Goal: Register for event/course

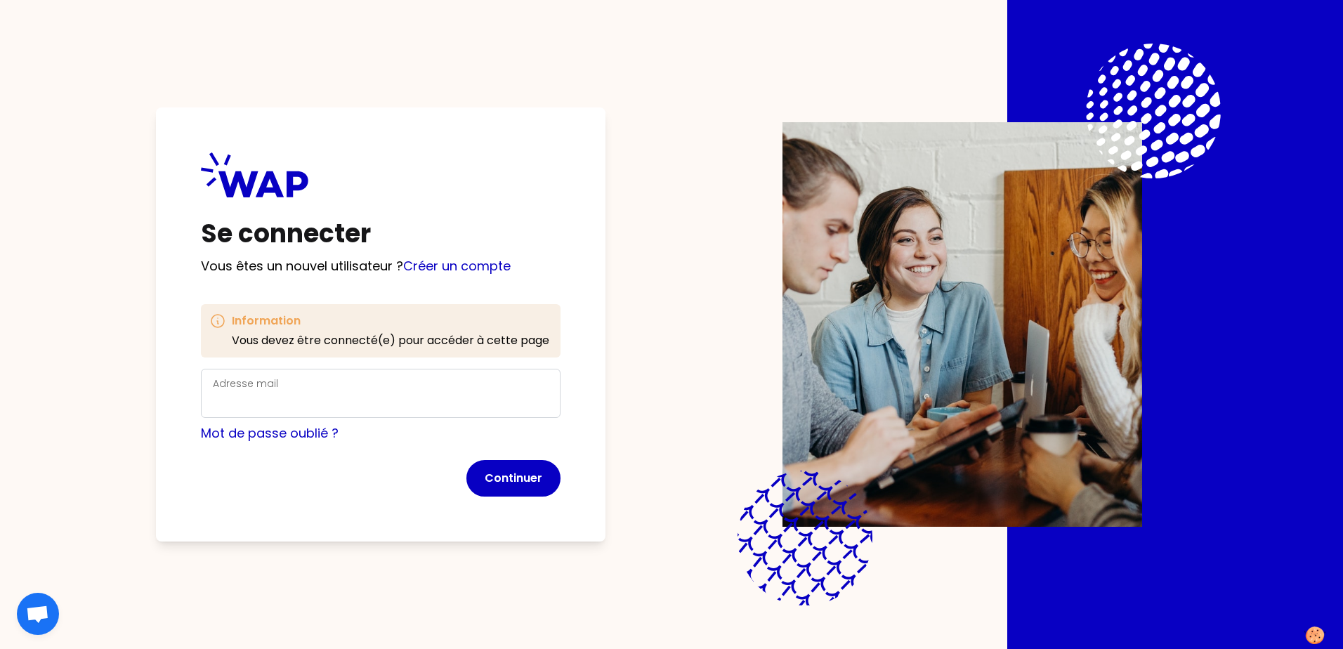
click at [501, 381] on div "Adresse mail" at bounding box center [381, 393] width 336 height 37
click at [350, 395] on input "Adresse mail" at bounding box center [381, 402] width 336 height 20
click at [0, 648] on com-1password-button at bounding box center [0, 649] width 0 height 0
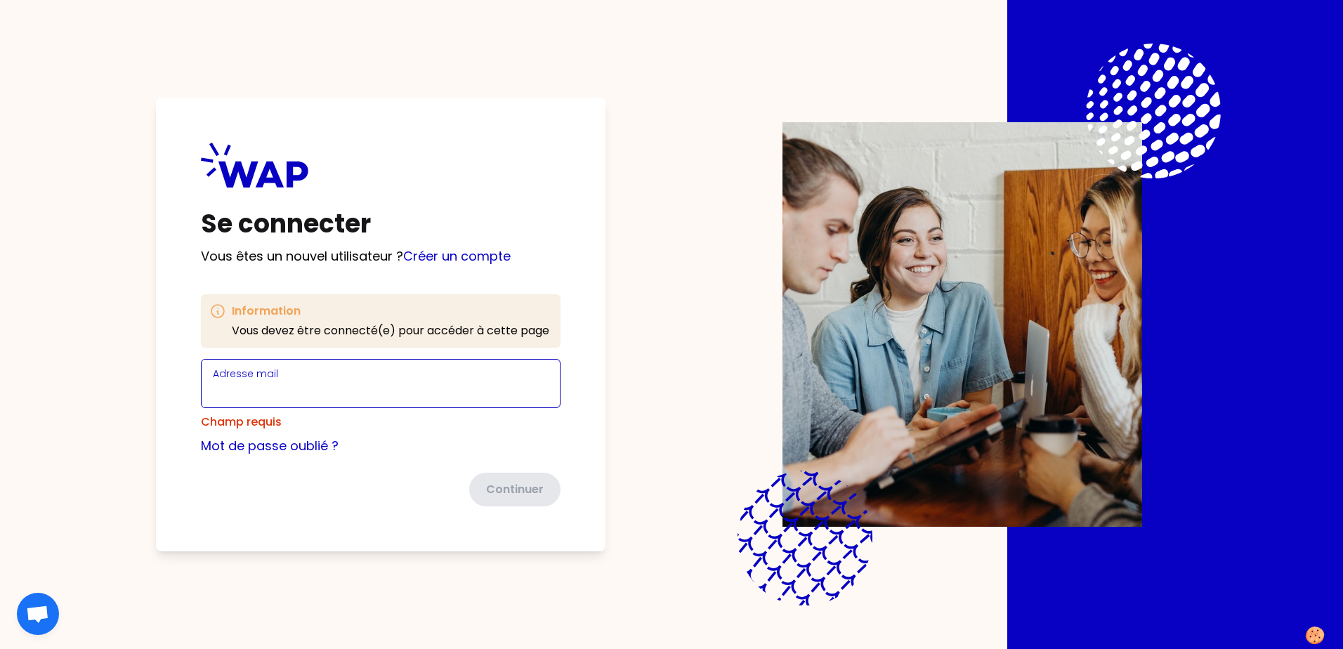
click at [443, 386] on input "Adresse mail" at bounding box center [381, 392] width 336 height 20
type input "[PERSON_NAME][EMAIL_ADDRESS][DOMAIN_NAME]"
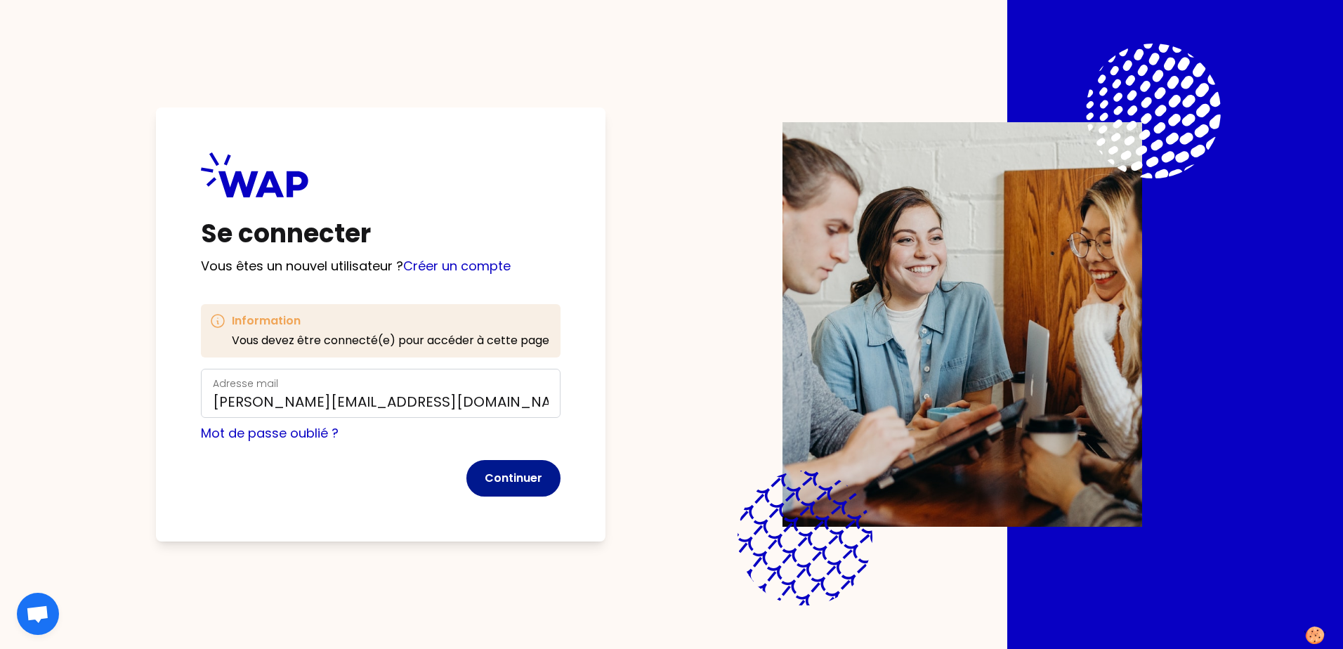
click at [520, 479] on button "Continuer" at bounding box center [513, 478] width 94 height 37
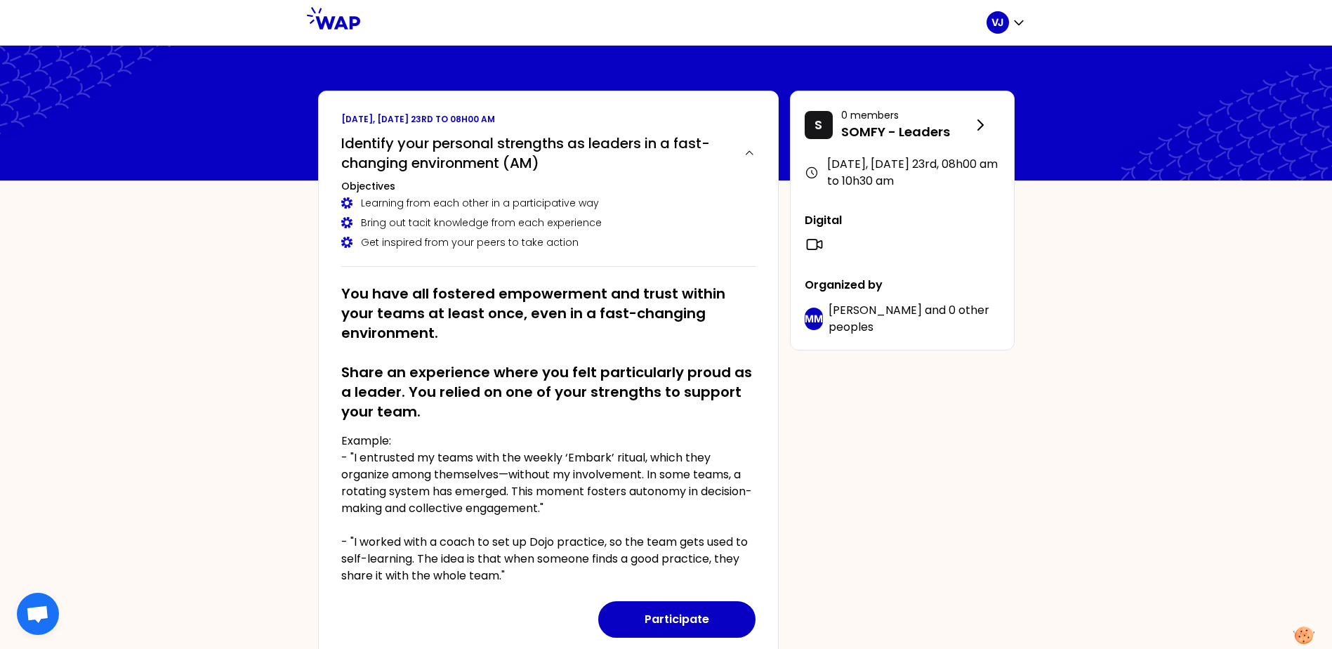
click at [925, 531] on div "[DATE], [DATE] 23rd to 08h00 am Identify your personal strengths as leaders in …" at bounding box center [666, 524] width 719 height 867
click at [621, 620] on button "Participate" at bounding box center [676, 619] width 157 height 37
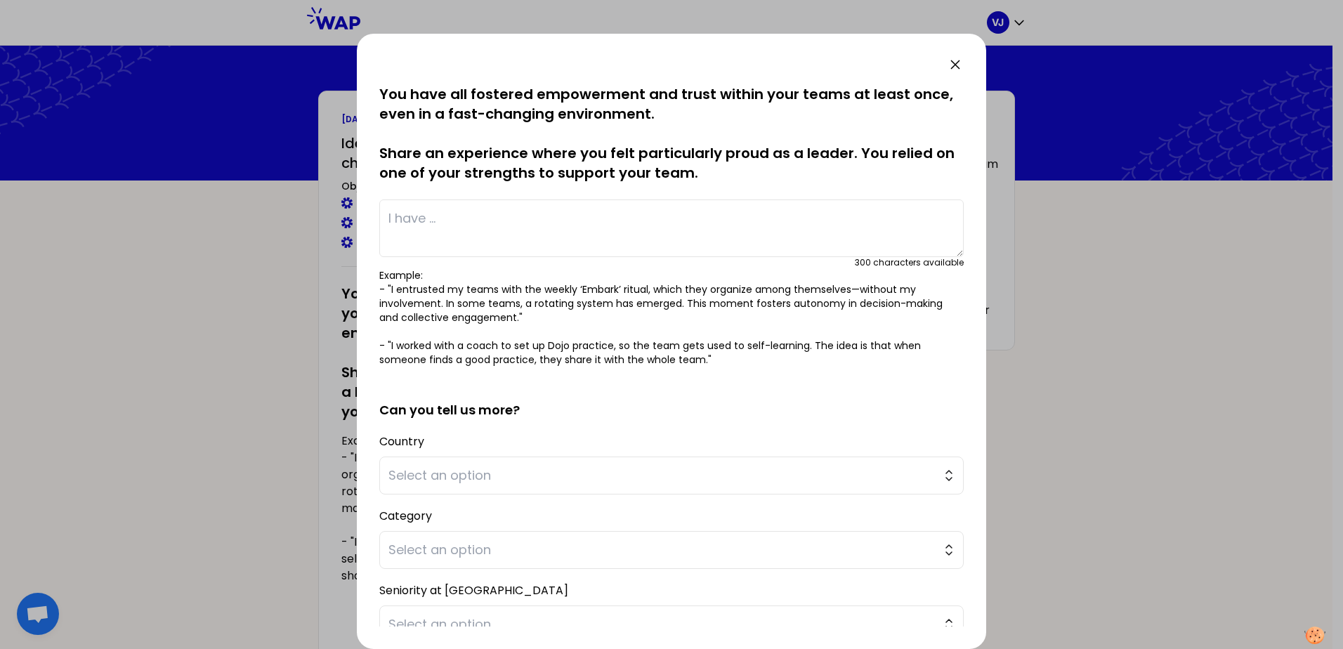
scroll to position [110, 0]
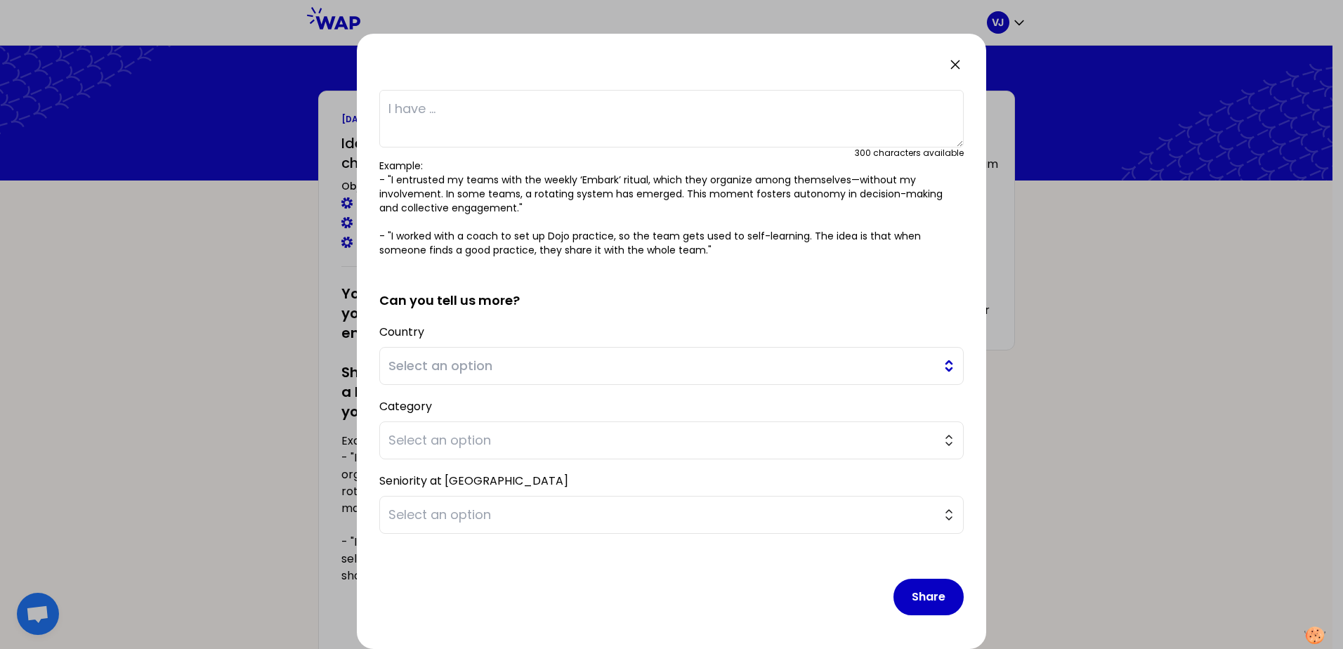
click at [541, 360] on span "Select an option" at bounding box center [661, 366] width 546 height 20
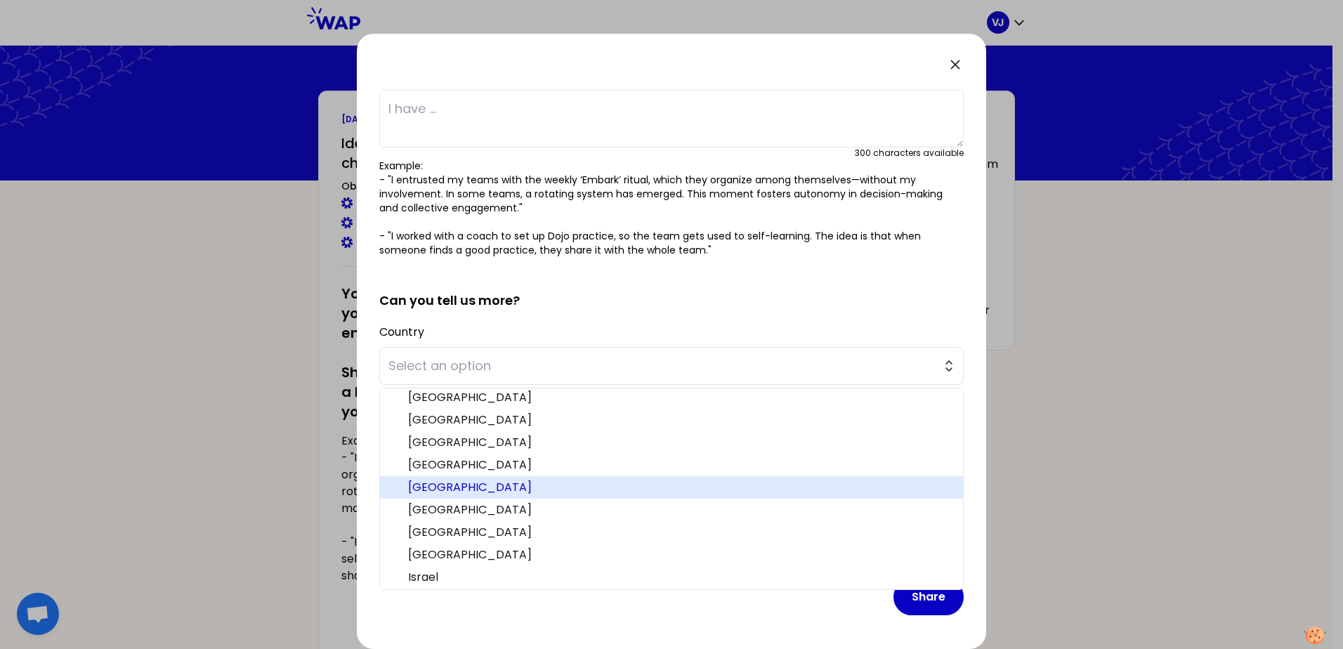
scroll to position [70, 0]
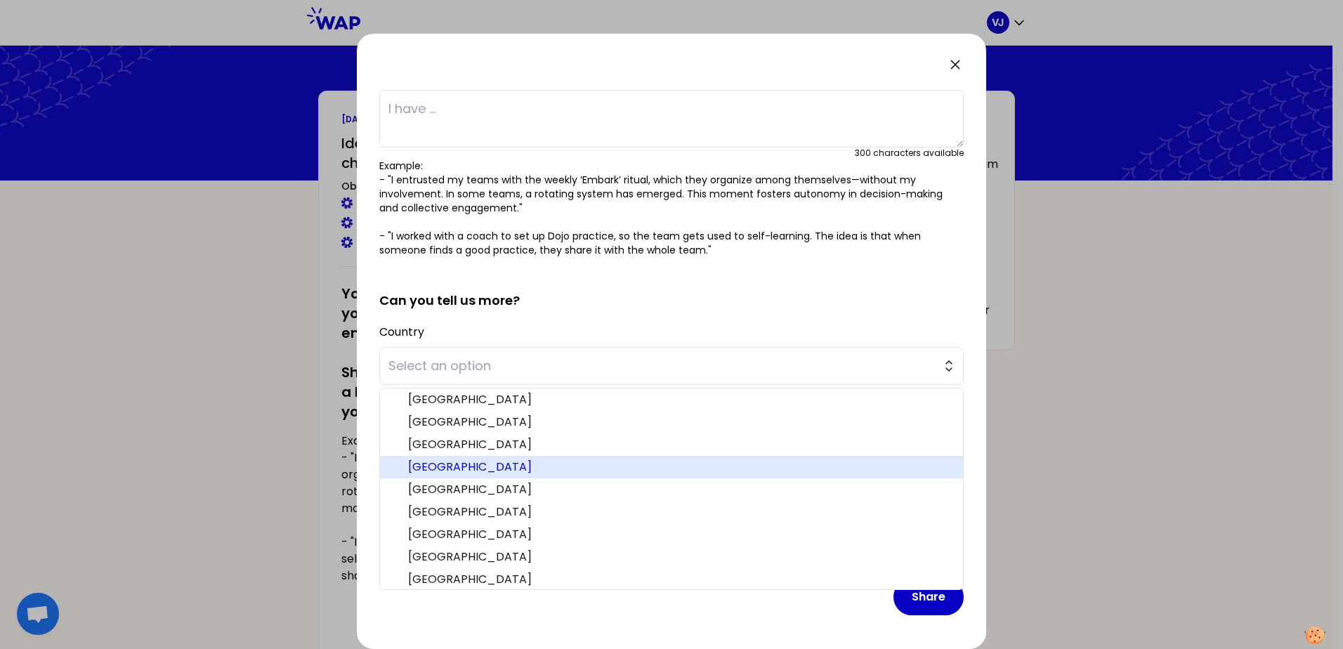
click at [452, 467] on span "[GEOGRAPHIC_DATA]" at bounding box center [680, 467] width 544 height 17
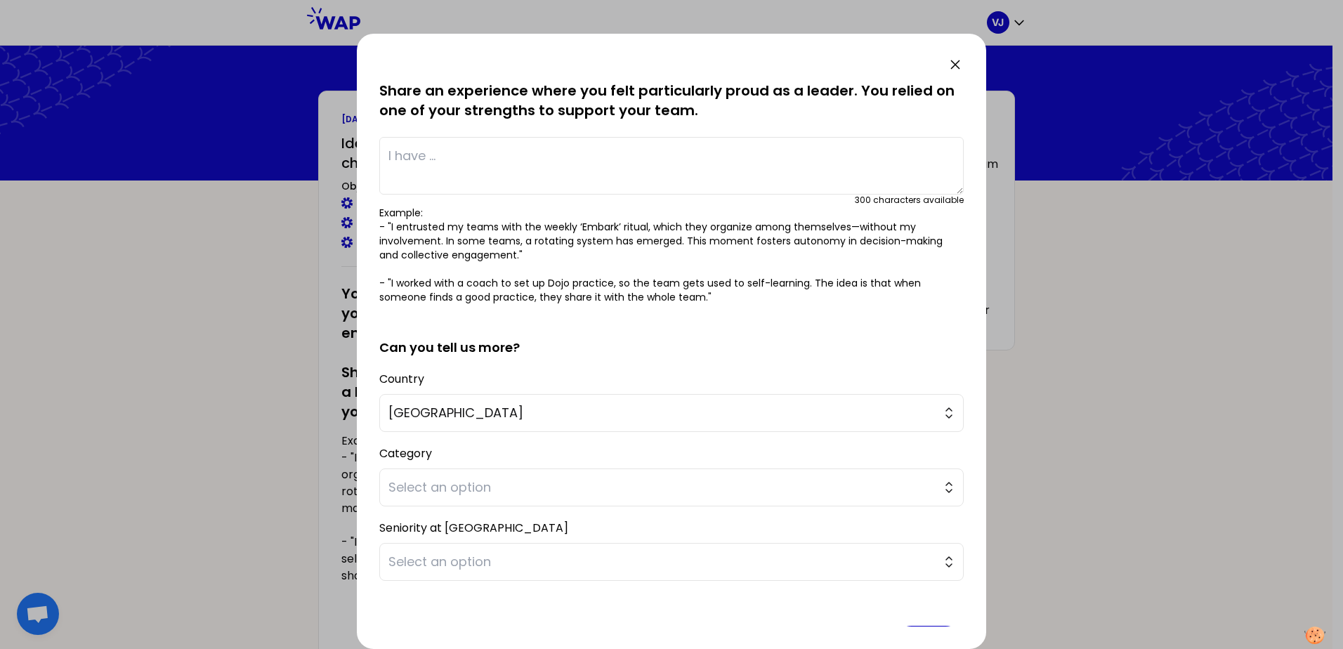
scroll to position [0, 0]
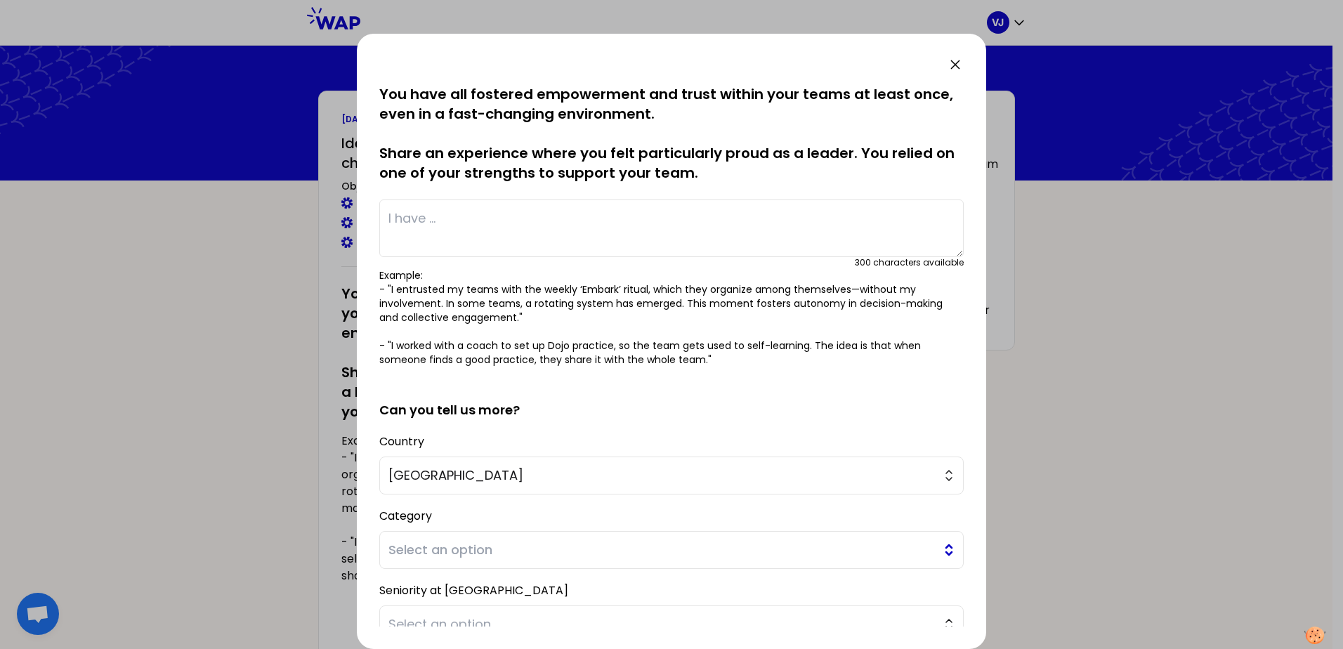
click at [501, 544] on span "Select an option" at bounding box center [661, 550] width 546 height 20
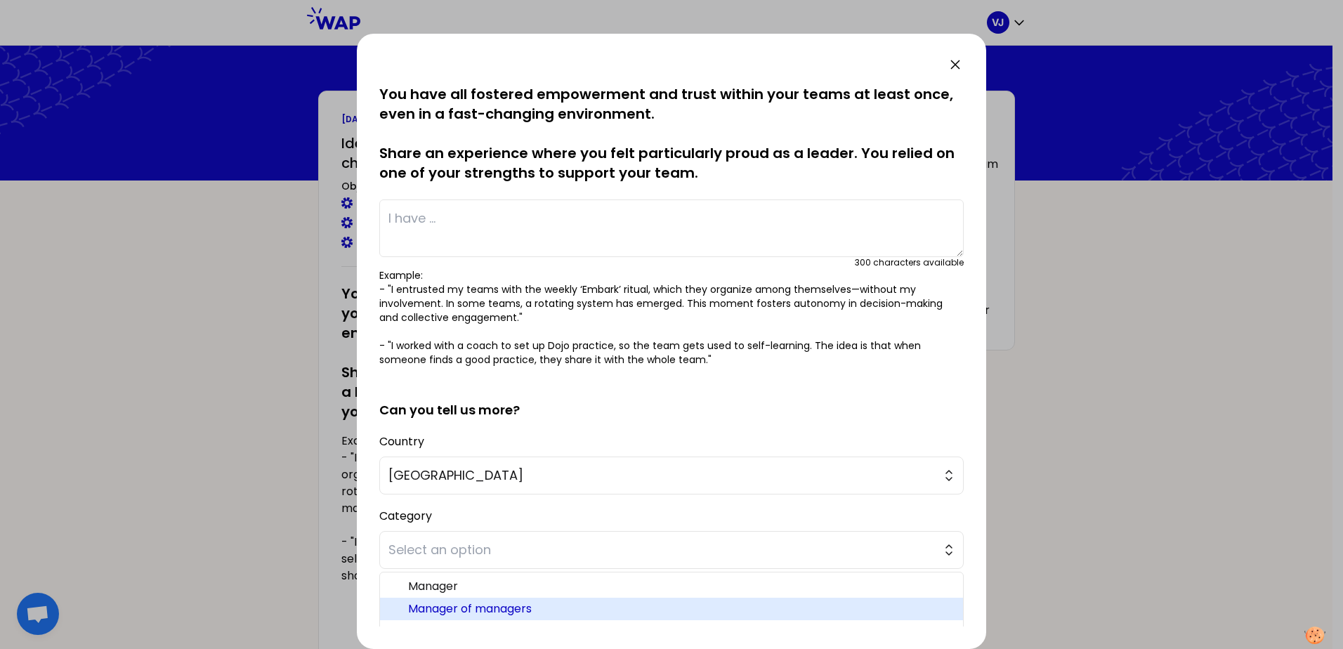
click at [529, 603] on span "Manager of managers" at bounding box center [680, 608] width 544 height 17
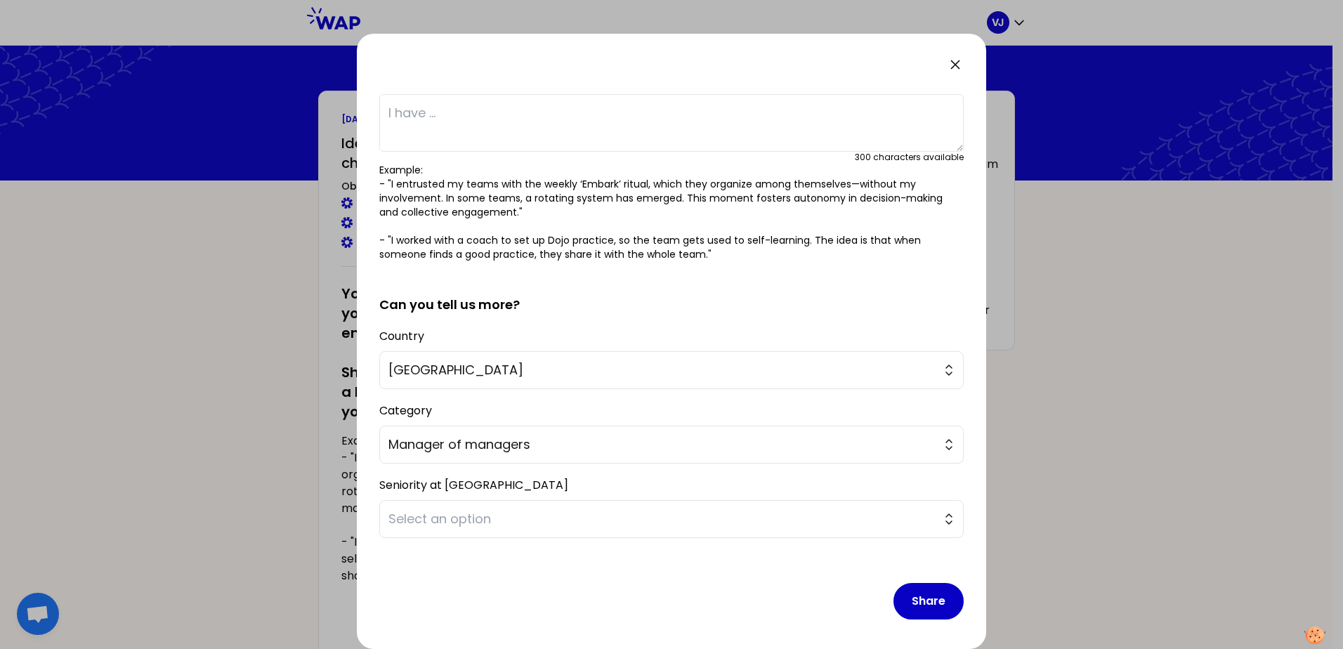
scroll to position [110, 0]
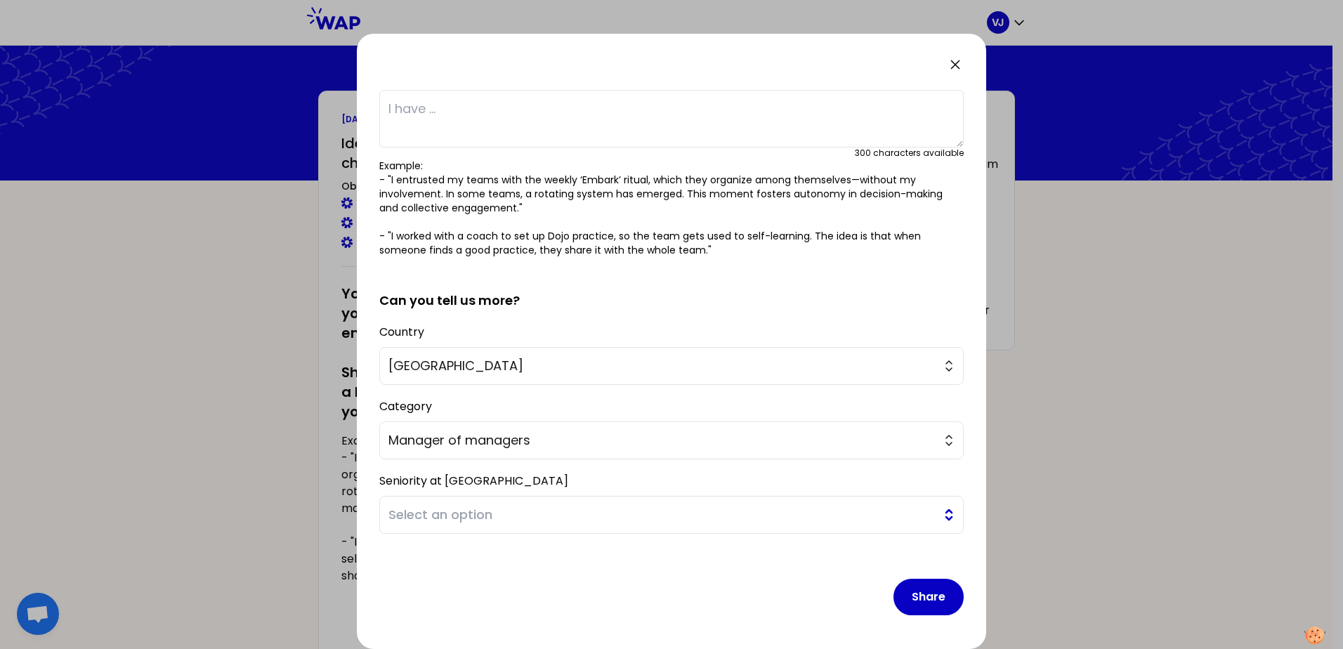
click at [575, 522] on span "Select an option" at bounding box center [661, 515] width 546 height 20
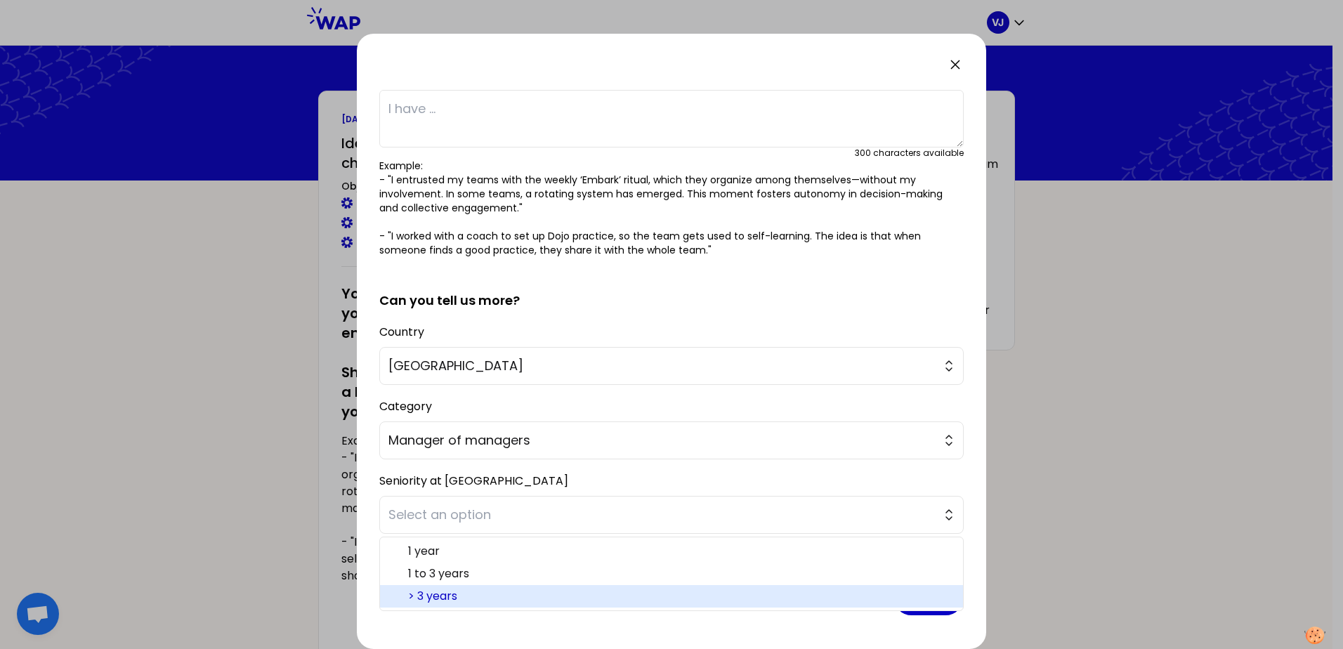
click at [490, 596] on span "> 3 years" at bounding box center [680, 596] width 544 height 17
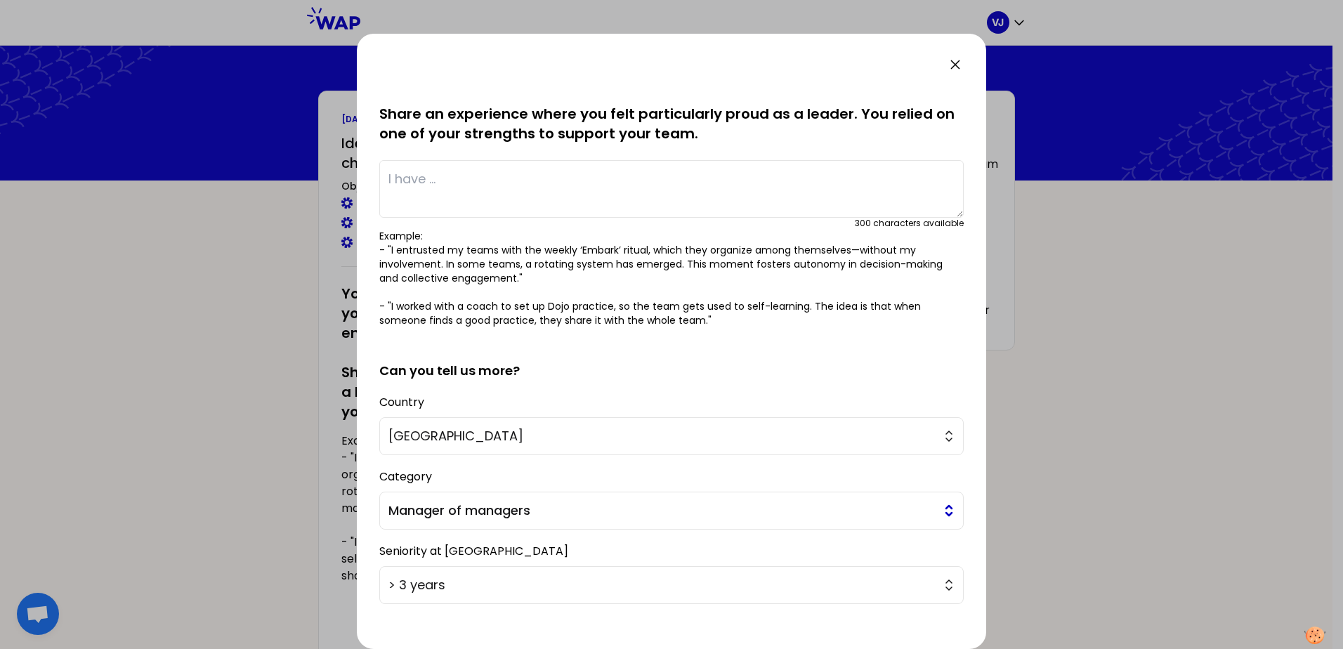
scroll to position [0, 0]
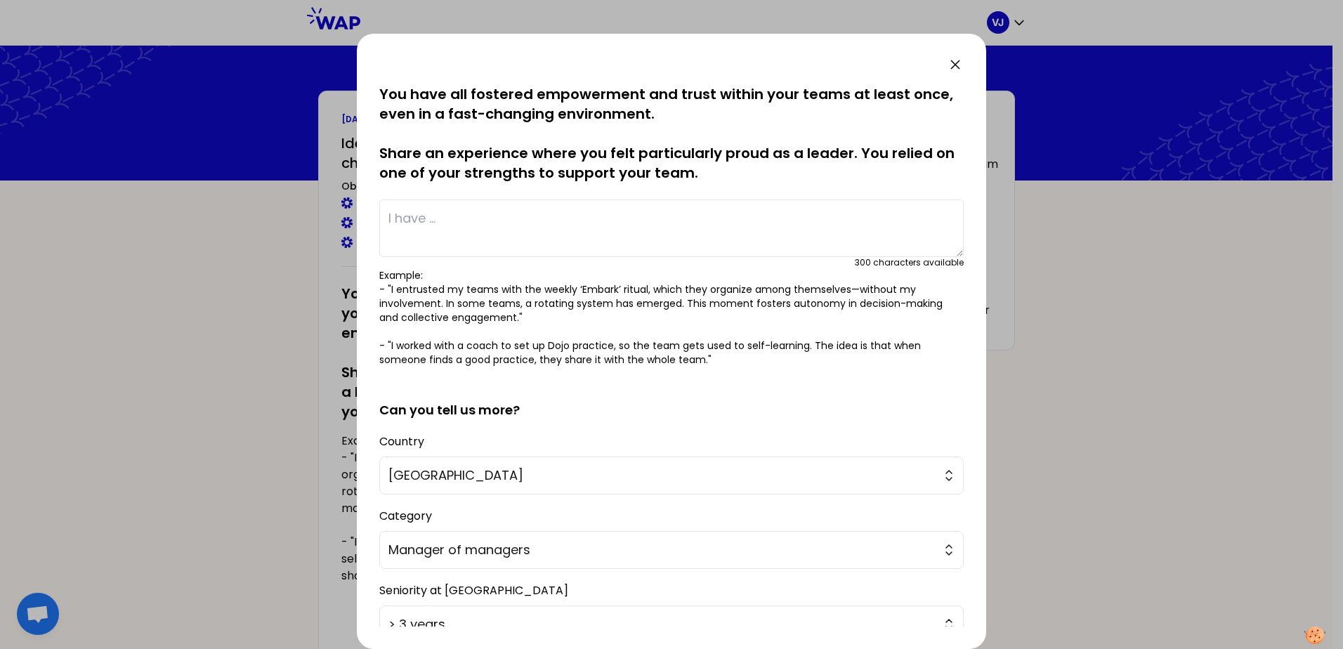
click at [422, 220] on textarea at bounding box center [671, 228] width 584 height 58
paste textarea "I felt the team was struggling and having difficulty addressing the issues, and…"
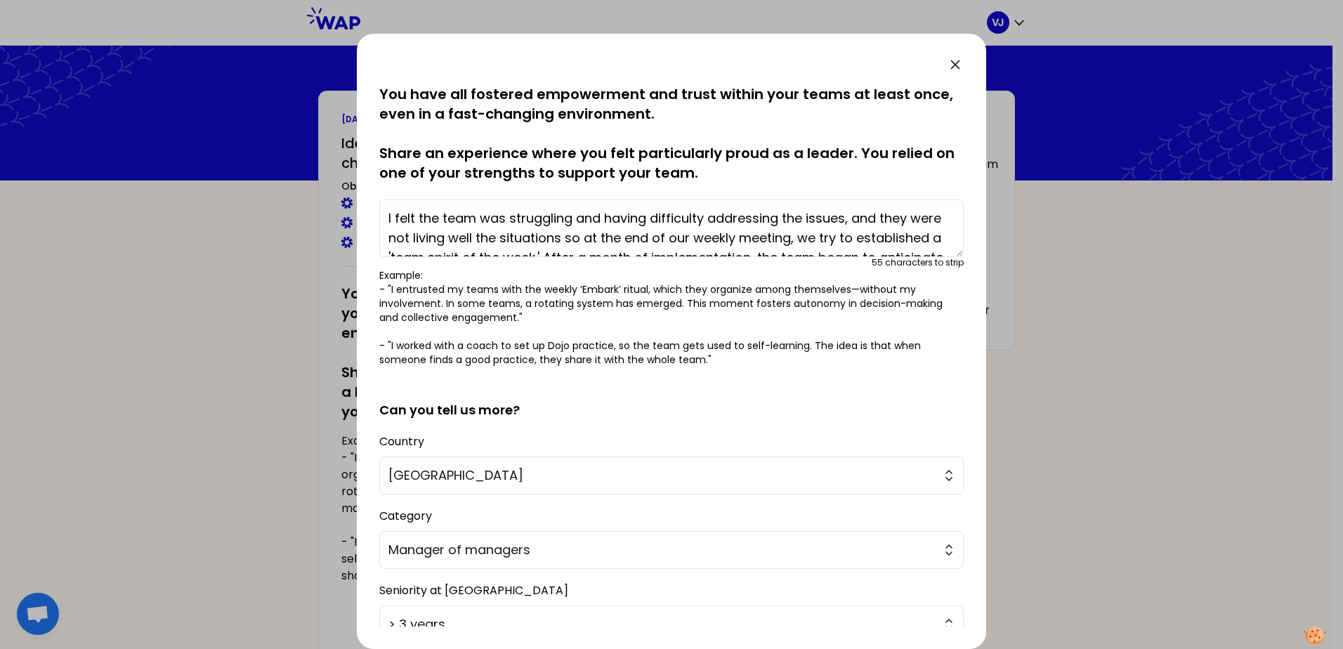
click at [475, 218] on textarea "I felt the team was struggling and having difficulty addressing the issues, and…" at bounding box center [671, 228] width 584 height 58
click at [594, 239] on textarea "I felt the team was struggling and having difficulty addressing the issues, and…" at bounding box center [671, 228] width 584 height 58
click at [826, 244] on textarea "I felt the team was struggling and having difficulty addressing the issues, and…" at bounding box center [671, 228] width 584 height 58
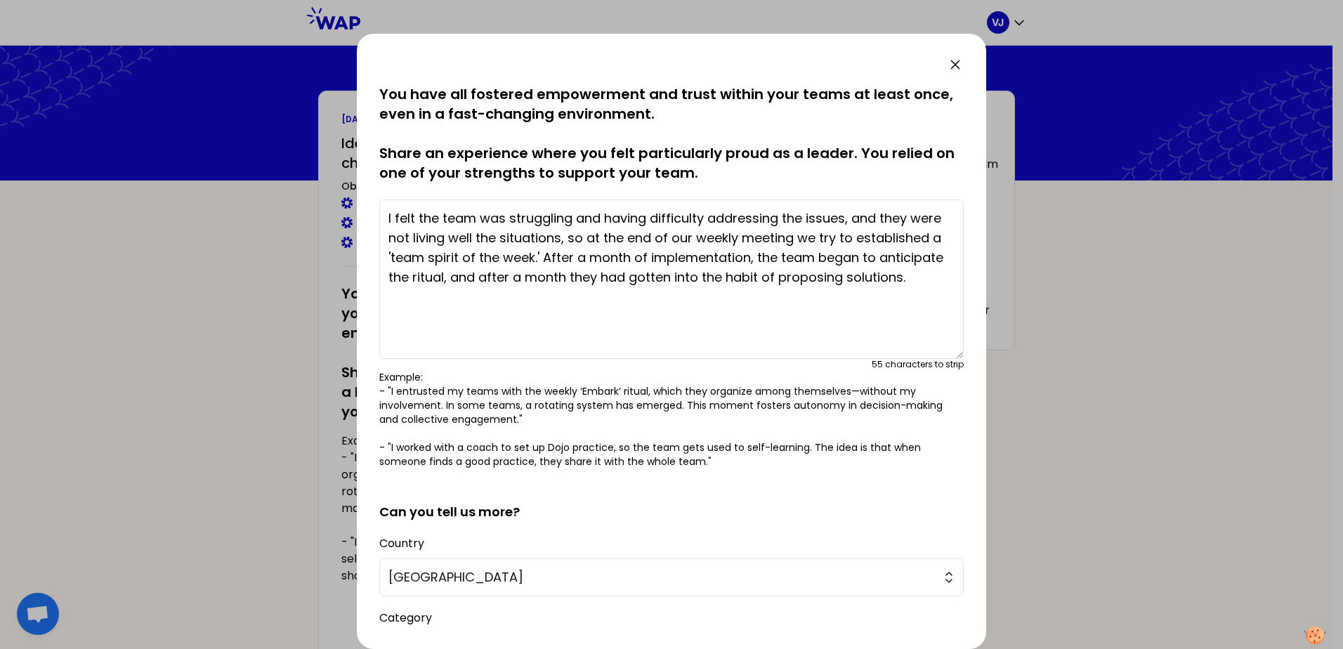
drag, startPoint x: 948, startPoint y: 249, endPoint x: 944, endPoint y: 351, distance: 101.9
click at [944, 351] on textarea "I felt the team was struggling and having difficulty addressing the issues, and…" at bounding box center [671, 278] width 584 height 159
click at [544, 257] on textarea "I felt the team was struggling and having difficulty addressing the issues, and…" at bounding box center [671, 278] width 584 height 159
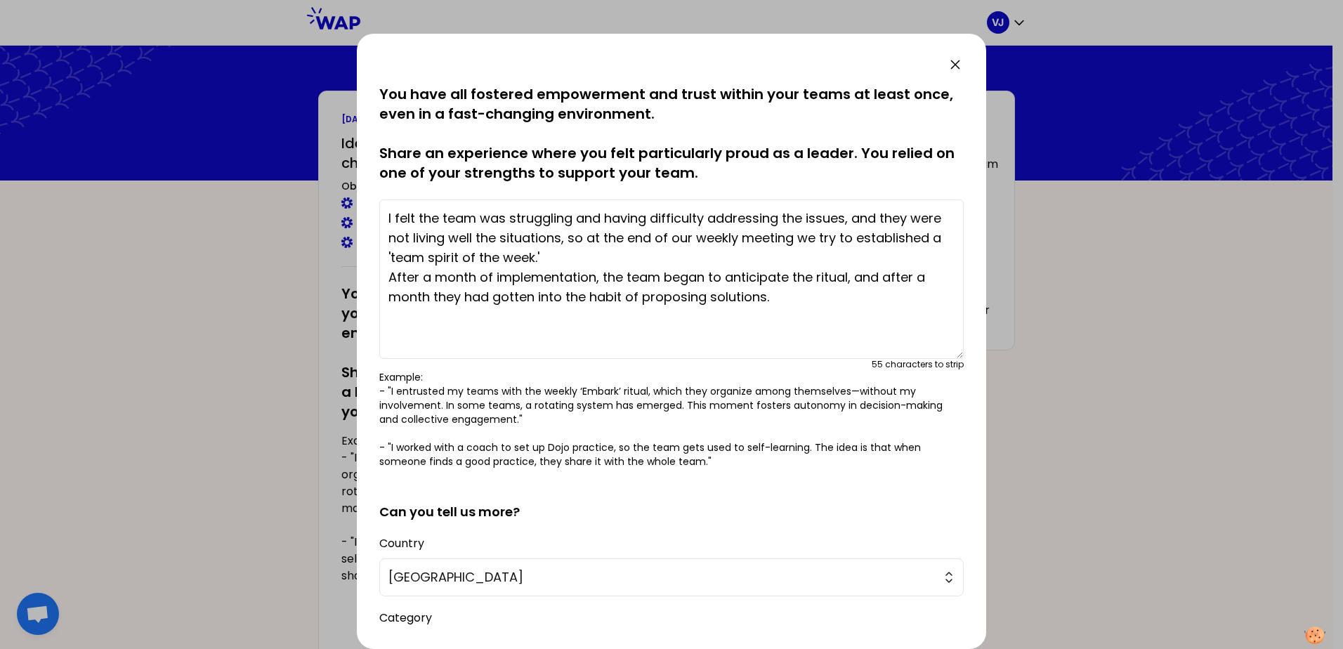
click at [848, 277] on textarea "I felt the team was struggling and having difficulty addressing the issues, and…" at bounding box center [671, 278] width 584 height 159
click at [388, 218] on textarea "I felt the team was struggling and having difficulty addressing the issues, and…" at bounding box center [671, 278] width 584 height 159
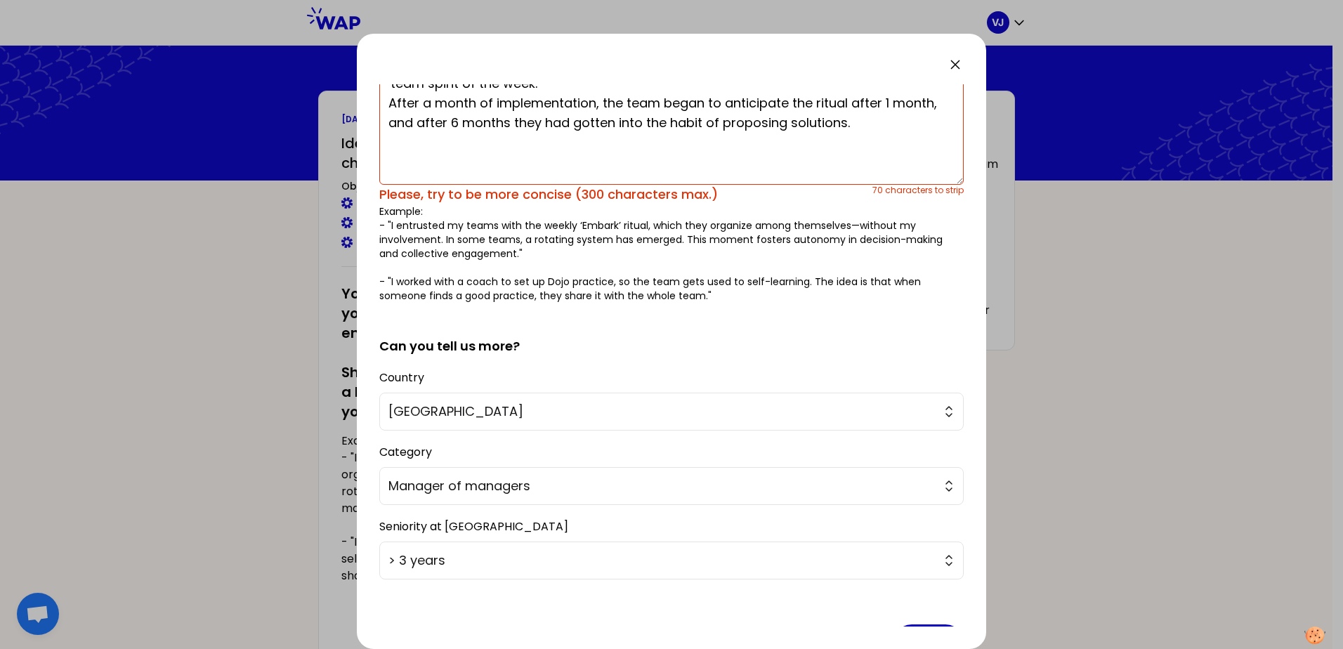
scroll to position [150, 0]
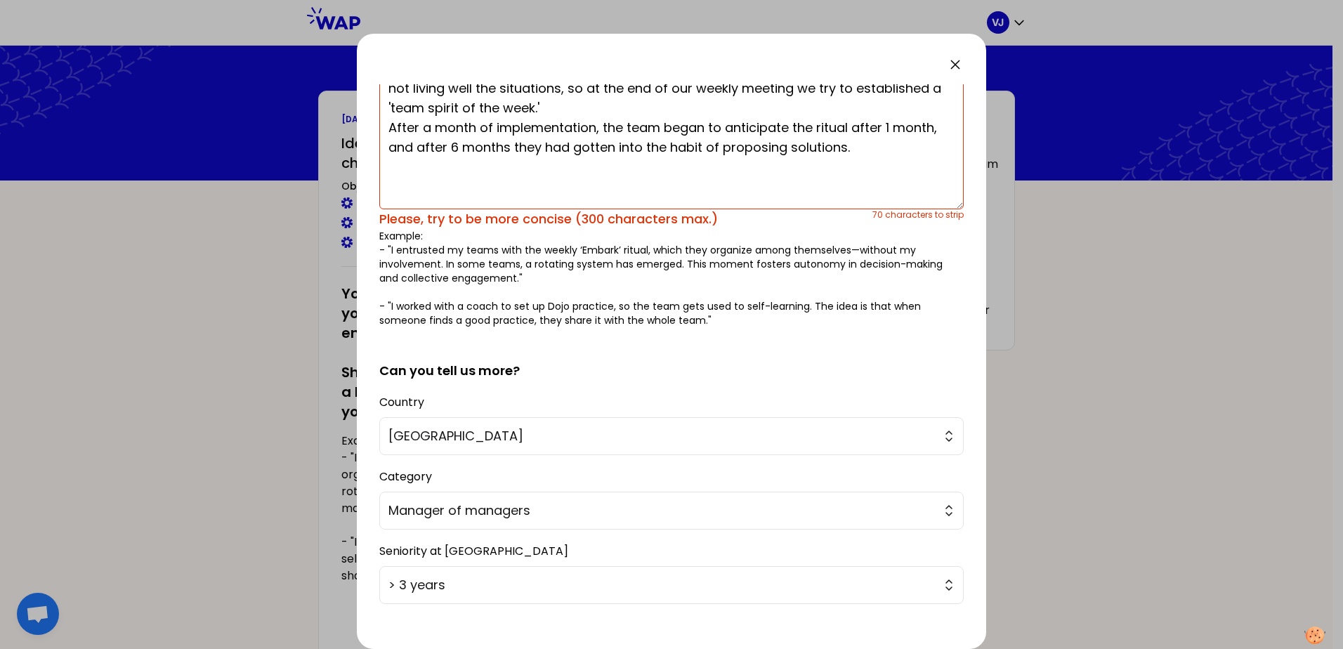
click at [830, 162] on textarea "I felt the team was struggling and having difficulty addressing the issues, and…" at bounding box center [671, 129] width 584 height 159
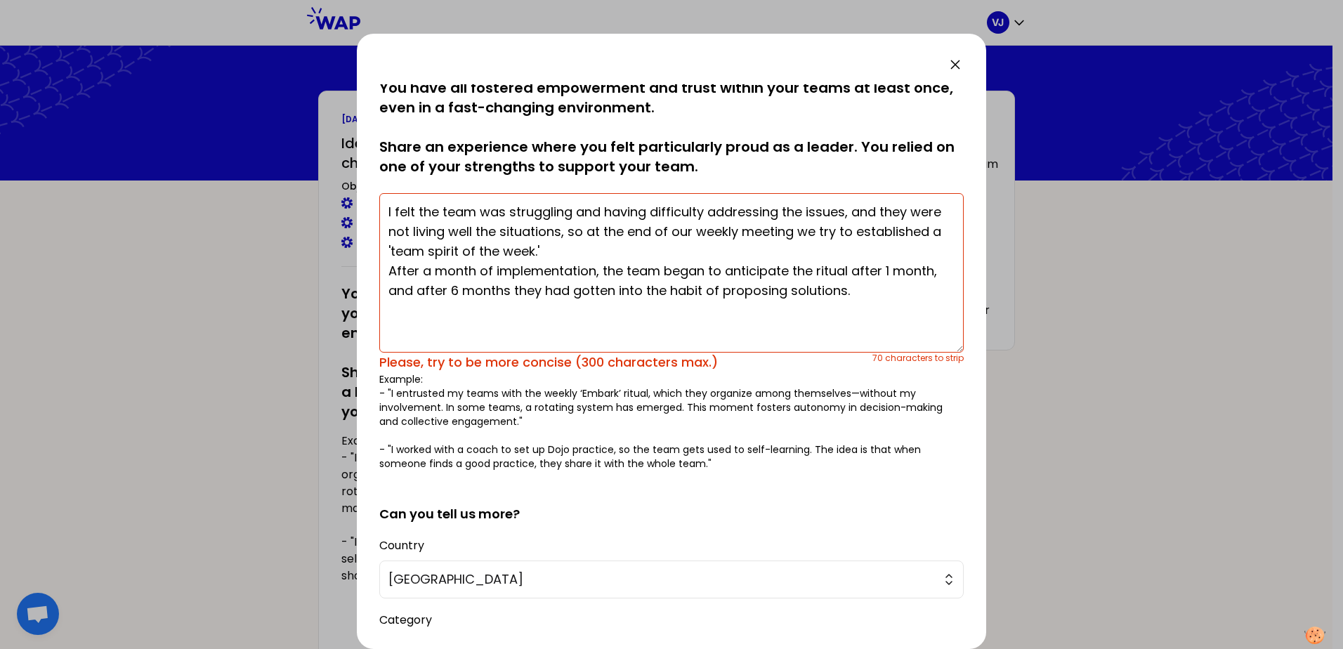
scroll to position [0, 0]
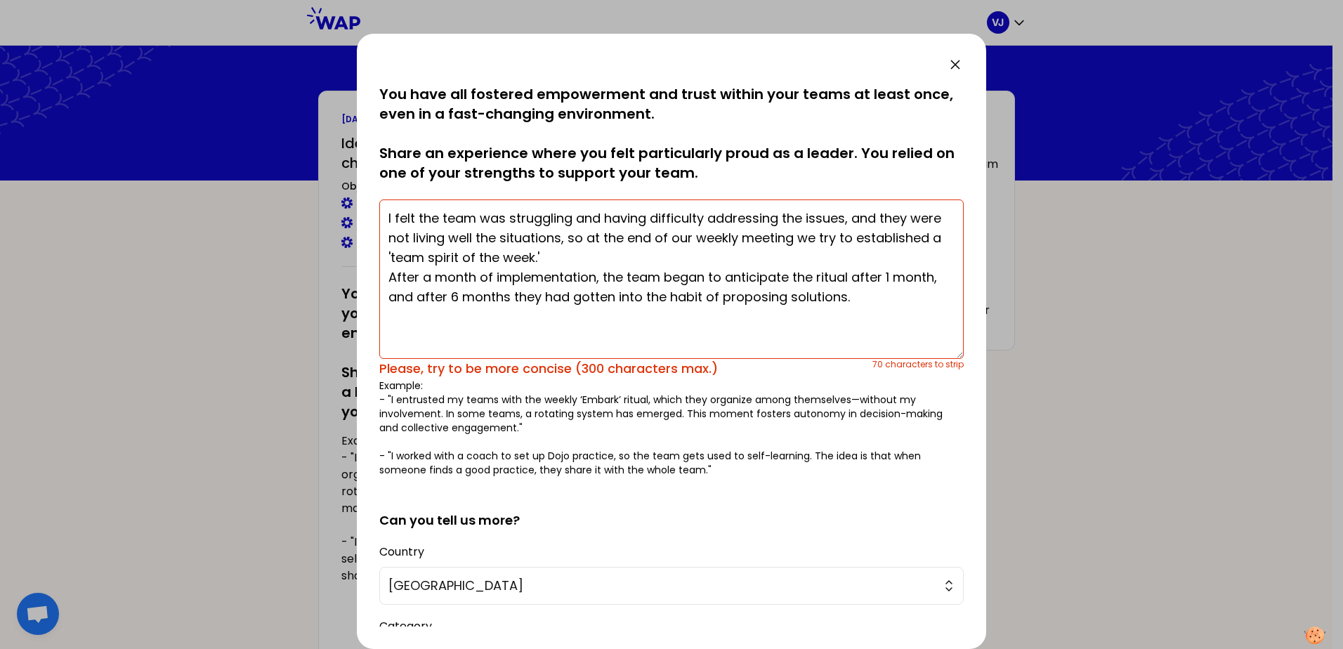
click at [725, 211] on textarea "I felt the team was struggling and having difficulty addressing the issues, and…" at bounding box center [671, 278] width 584 height 159
click at [700, 251] on textarea "I felt the team was struggling and having difficulty addressing the issues, and…" at bounding box center [671, 278] width 584 height 159
click at [538, 341] on textarea "I felt the team was struggling and having difficulty addressing the issues, and…" at bounding box center [671, 278] width 584 height 159
drag, startPoint x: 595, startPoint y: 275, endPoint x: 477, endPoint y: 275, distance: 118.7
click at [477, 275] on textarea "I felt the team was struggling and having difficulty addressing the issues, and…" at bounding box center [671, 278] width 584 height 159
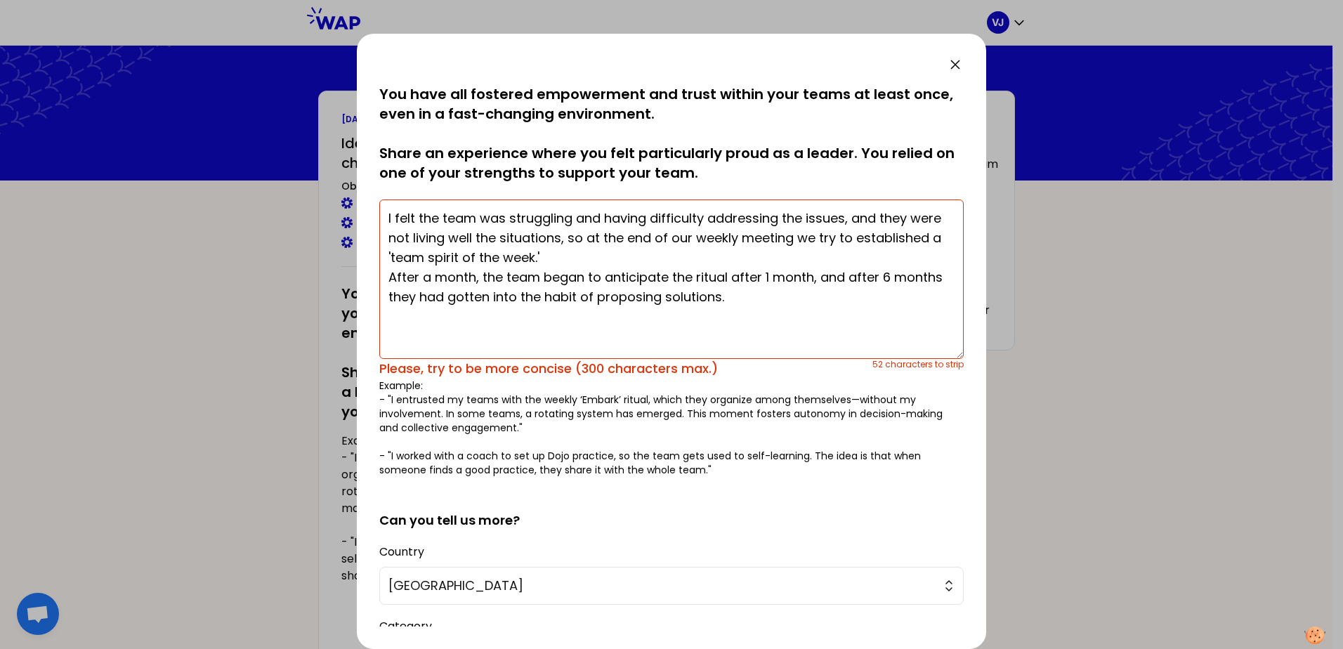
click at [552, 300] on textarea "I felt the team was struggling and having difficulty addressing the issues, and…" at bounding box center [671, 278] width 584 height 159
drag, startPoint x: 813, startPoint y: 275, endPoint x: 729, endPoint y: 273, distance: 84.3
click at [729, 273] on textarea "I felt the team was struggling and having difficulty addressing the issues, and…" at bounding box center [671, 278] width 584 height 159
drag, startPoint x: 758, startPoint y: 275, endPoint x: 738, endPoint y: 275, distance: 20.4
click at [738, 275] on textarea "I felt the team was struggling and having difficulty addressing the issues, and…" at bounding box center [671, 278] width 584 height 159
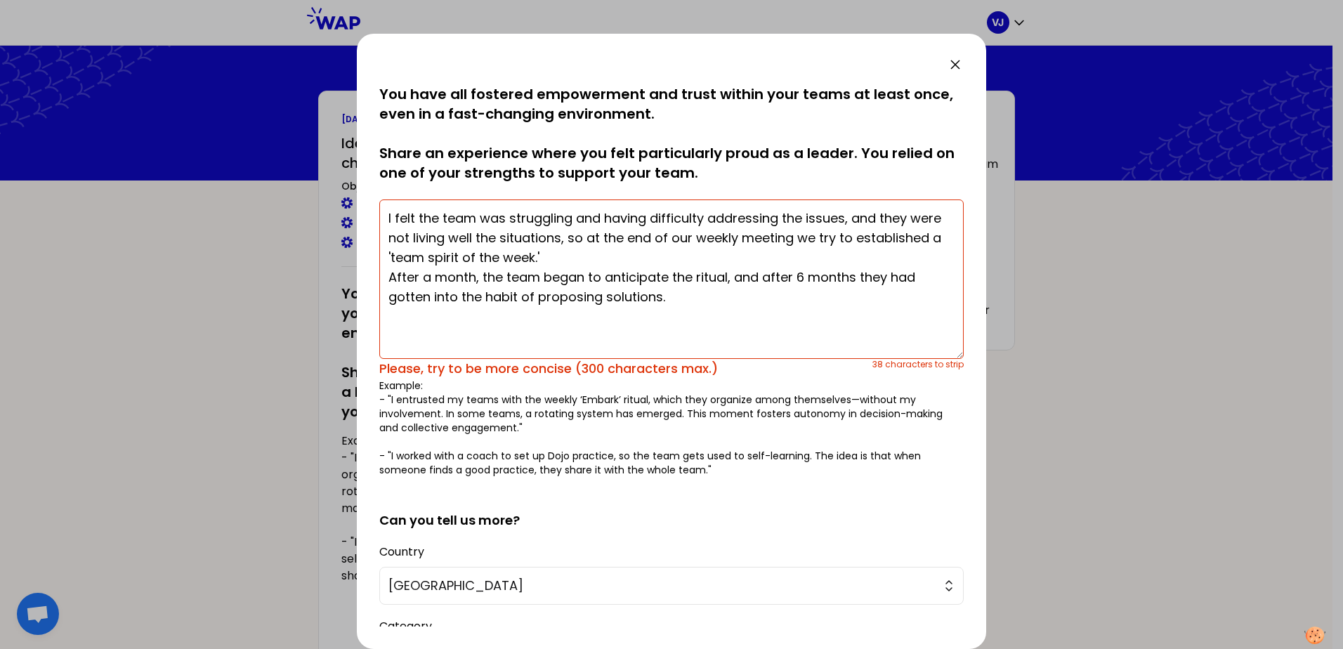
click at [822, 237] on textarea "I felt the team was struggling and having difficulty addressing the issues, and…" at bounding box center [671, 278] width 584 height 159
click at [855, 259] on textarea "I felt the team was struggling and having difficulty addressing the issues, and…" at bounding box center [671, 278] width 584 height 159
click at [494, 258] on textarea "I felt the team was struggling and having difficulty addressing the issues, and…" at bounding box center [671, 278] width 584 height 159
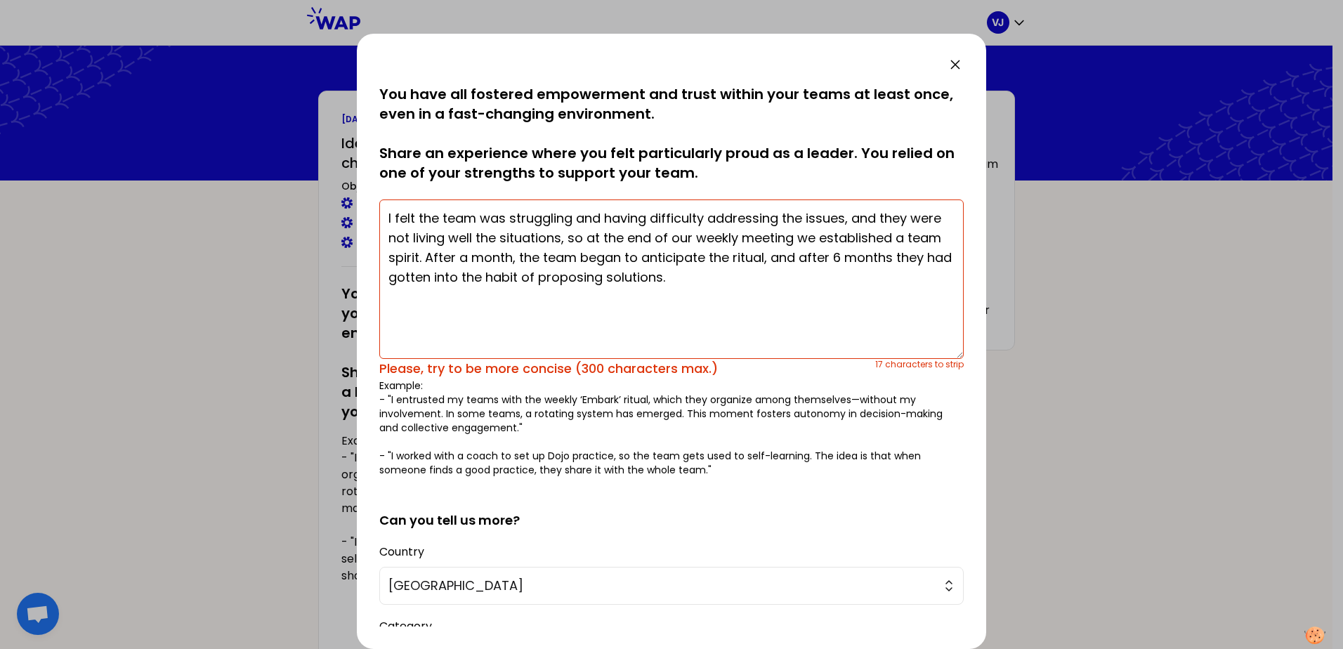
drag, startPoint x: 422, startPoint y: 215, endPoint x: 374, endPoint y: 216, distance: 48.5
click at [374, 216] on div "saved You have all fostered empowerment and trust within your teams at least on…" at bounding box center [671, 341] width 629 height 615
click at [770, 216] on textarea "The team was struggling and having difficulty addressing the issues, and they w…" at bounding box center [671, 278] width 584 height 159
click at [857, 216] on textarea "The team was struggling and having difficulty addressing issues, and they were …" at bounding box center [671, 278] width 584 height 159
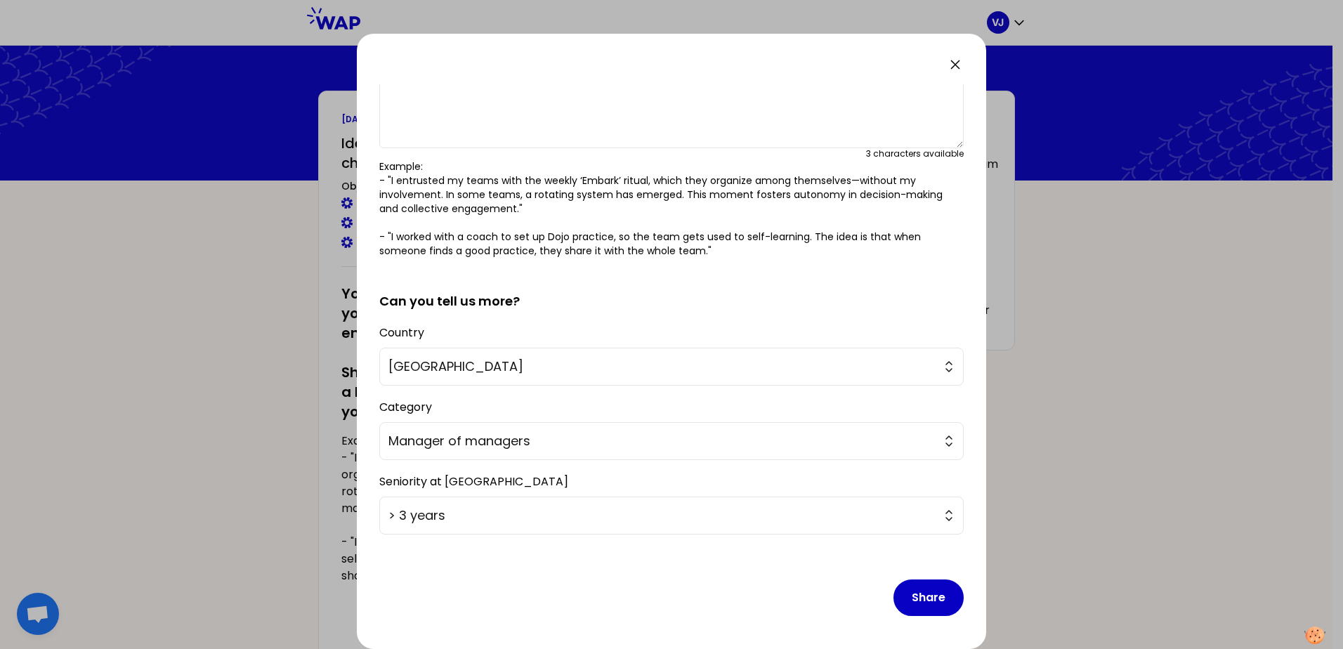
scroll to position [211, 0]
type textarea "The team was struggling and having difficulty addressing issues, and they're no…"
click at [931, 592] on button "Share" at bounding box center [928, 597] width 70 height 37
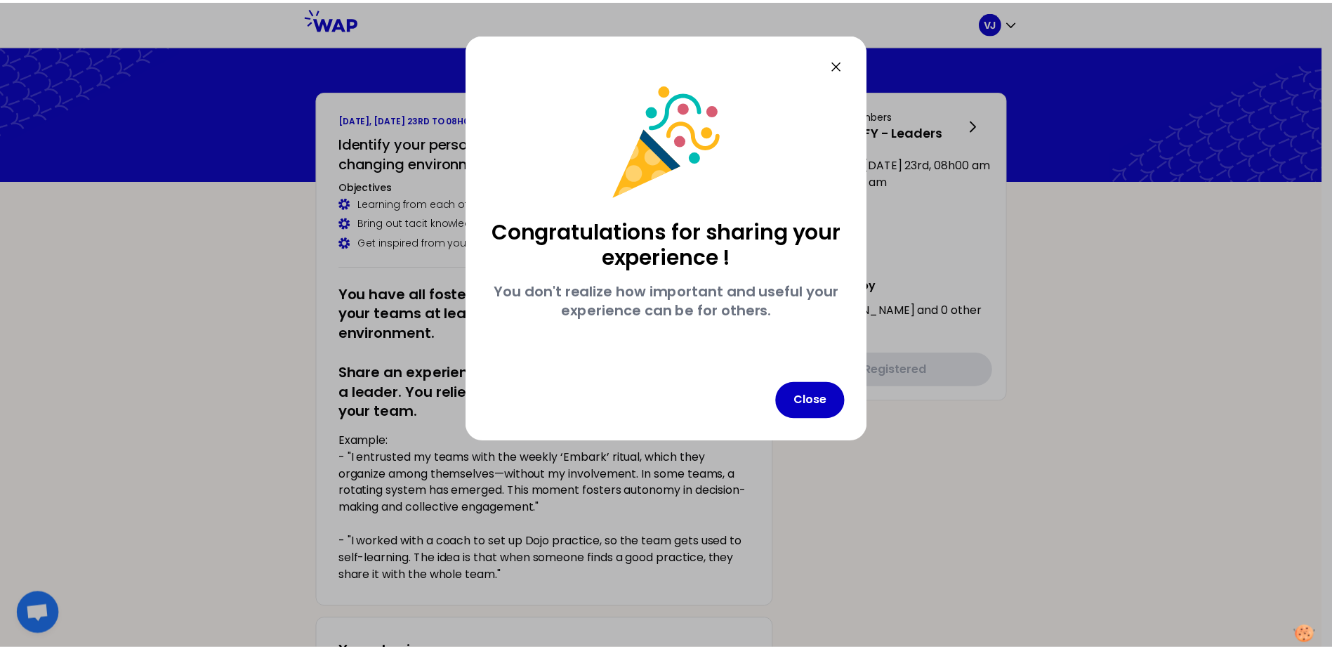
scroll to position [0, 0]
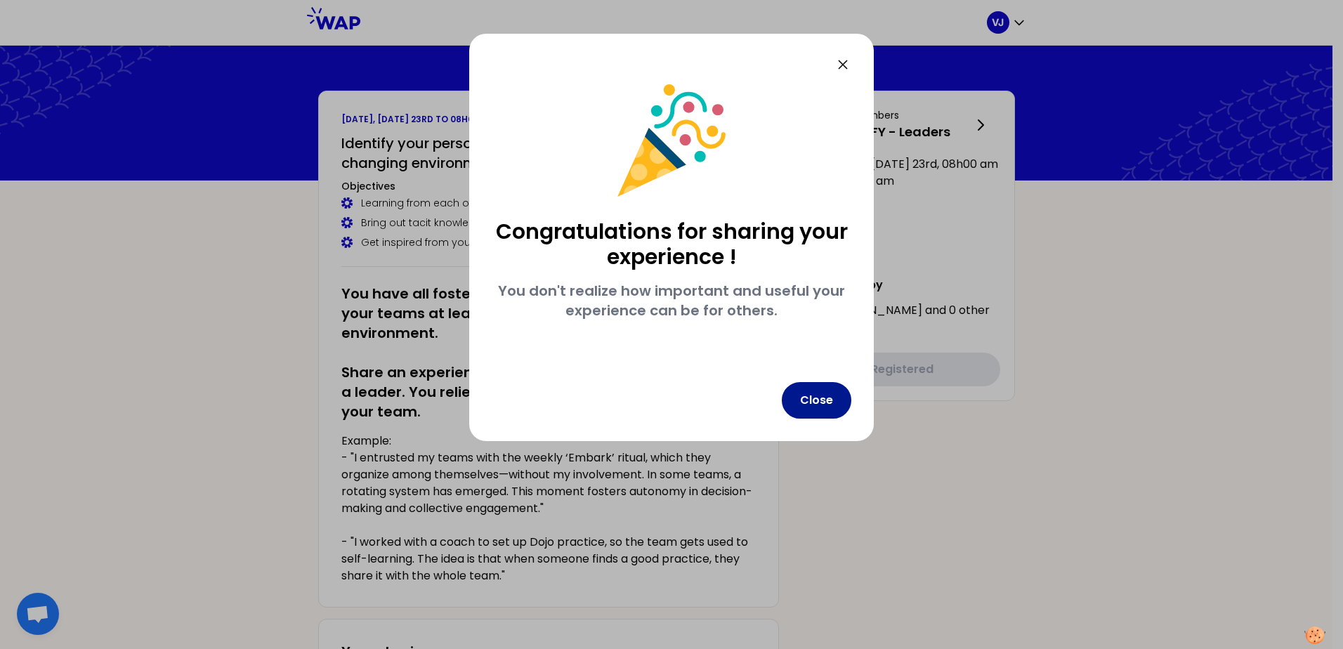
click at [816, 398] on button "Close" at bounding box center [817, 400] width 70 height 37
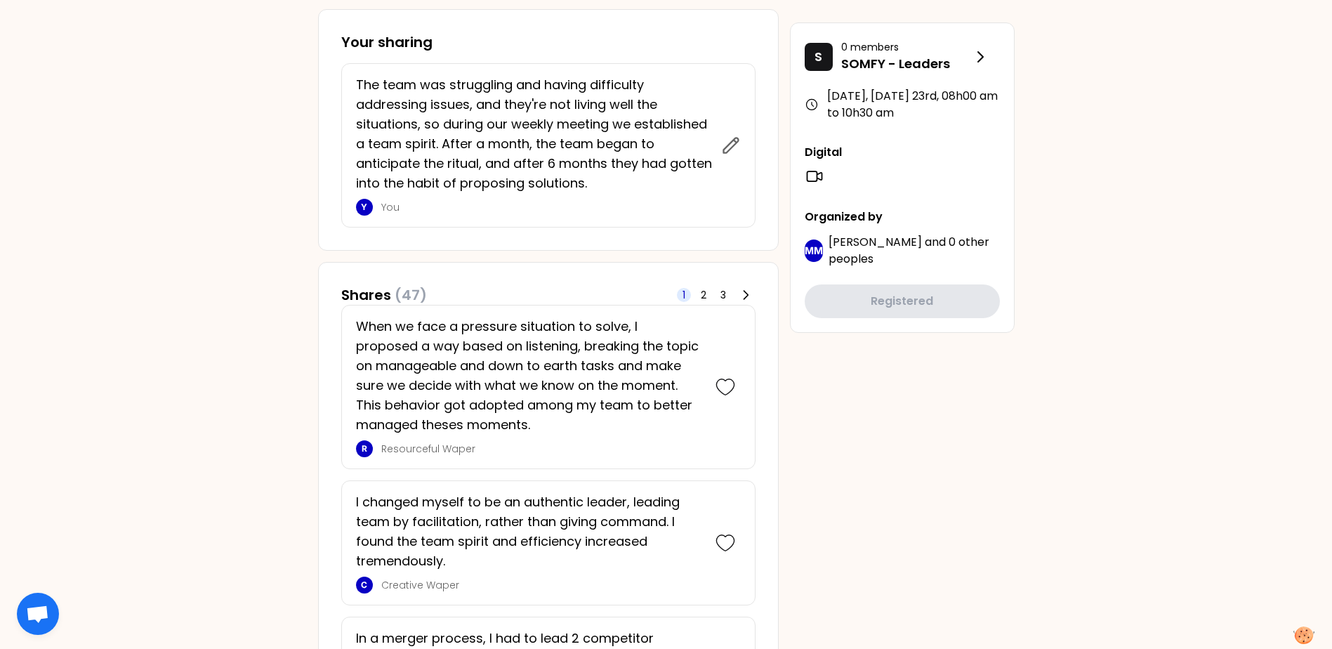
scroll to position [351, 0]
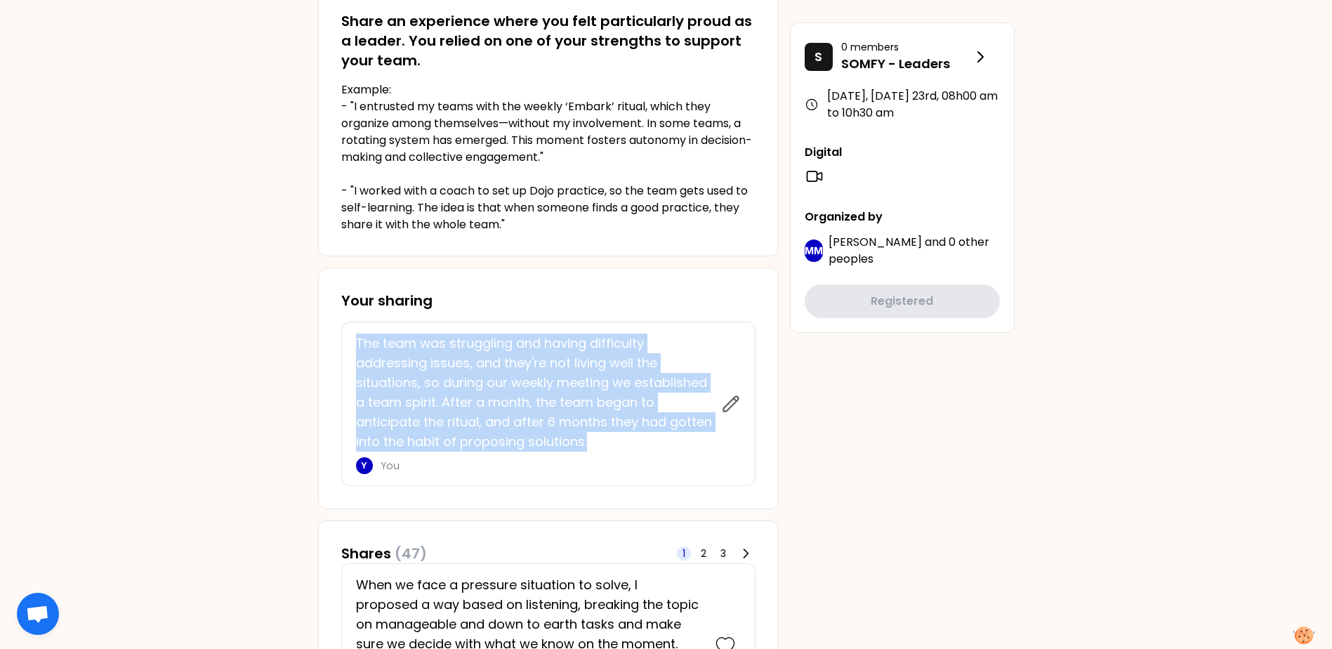
drag, startPoint x: 586, startPoint y: 439, endPoint x: 341, endPoint y: 343, distance: 263.9
click at [341, 343] on div "The team was struggling and having difficulty addressing issues, and they're no…" at bounding box center [548, 404] width 414 height 164
copy p "The team was struggling and having difficulty addressing issues, and they're no…"
